Goal: Task Accomplishment & Management: Manage account settings

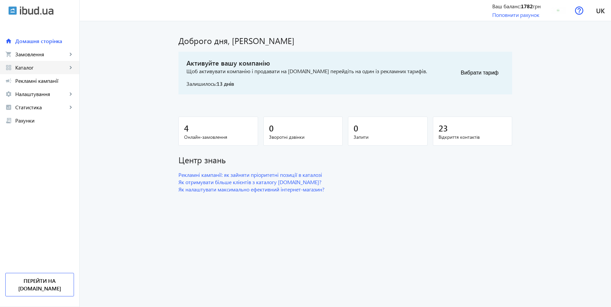
click at [37, 67] on span "Каталог" at bounding box center [41, 67] width 52 height 7
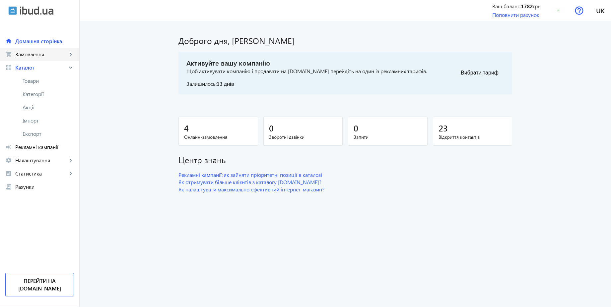
click at [26, 50] on link "shopping_cart Замовлення keyboard_arrow_right" at bounding box center [39, 54] width 79 height 13
click at [31, 107] on span "Дзвінки" at bounding box center [48, 107] width 51 height 7
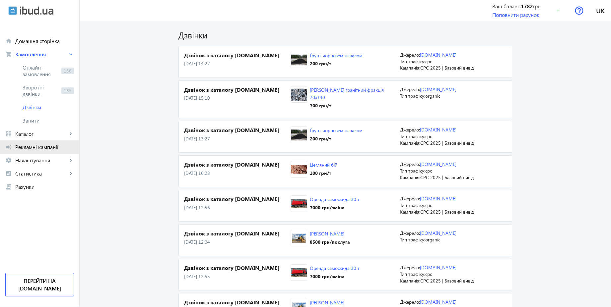
click at [54, 145] on span "Рекламні кампанії" at bounding box center [44, 147] width 59 height 7
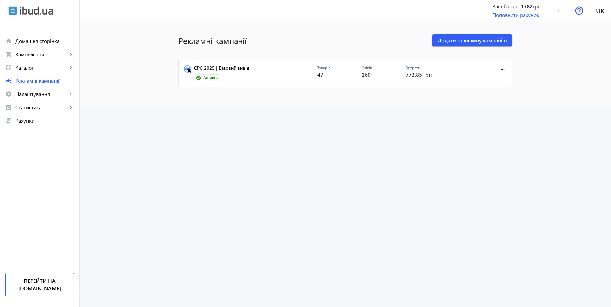
click at [234, 67] on link "CPC 2025 | Базовий вивід" at bounding box center [255, 69] width 123 height 9
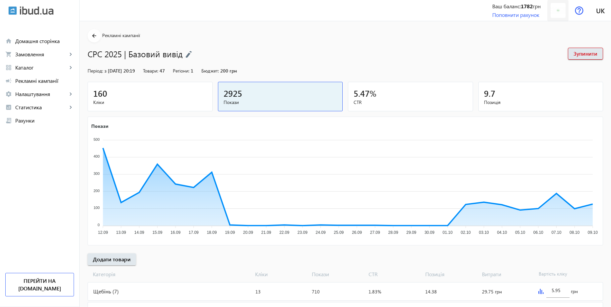
click at [559, 13] on img at bounding box center [558, 10] width 15 height 15
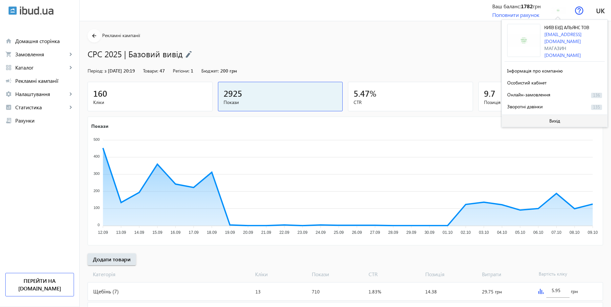
click at [551, 118] on span "Вихід" at bounding box center [554, 120] width 11 height 5
